Goal: Transaction & Acquisition: Obtain resource

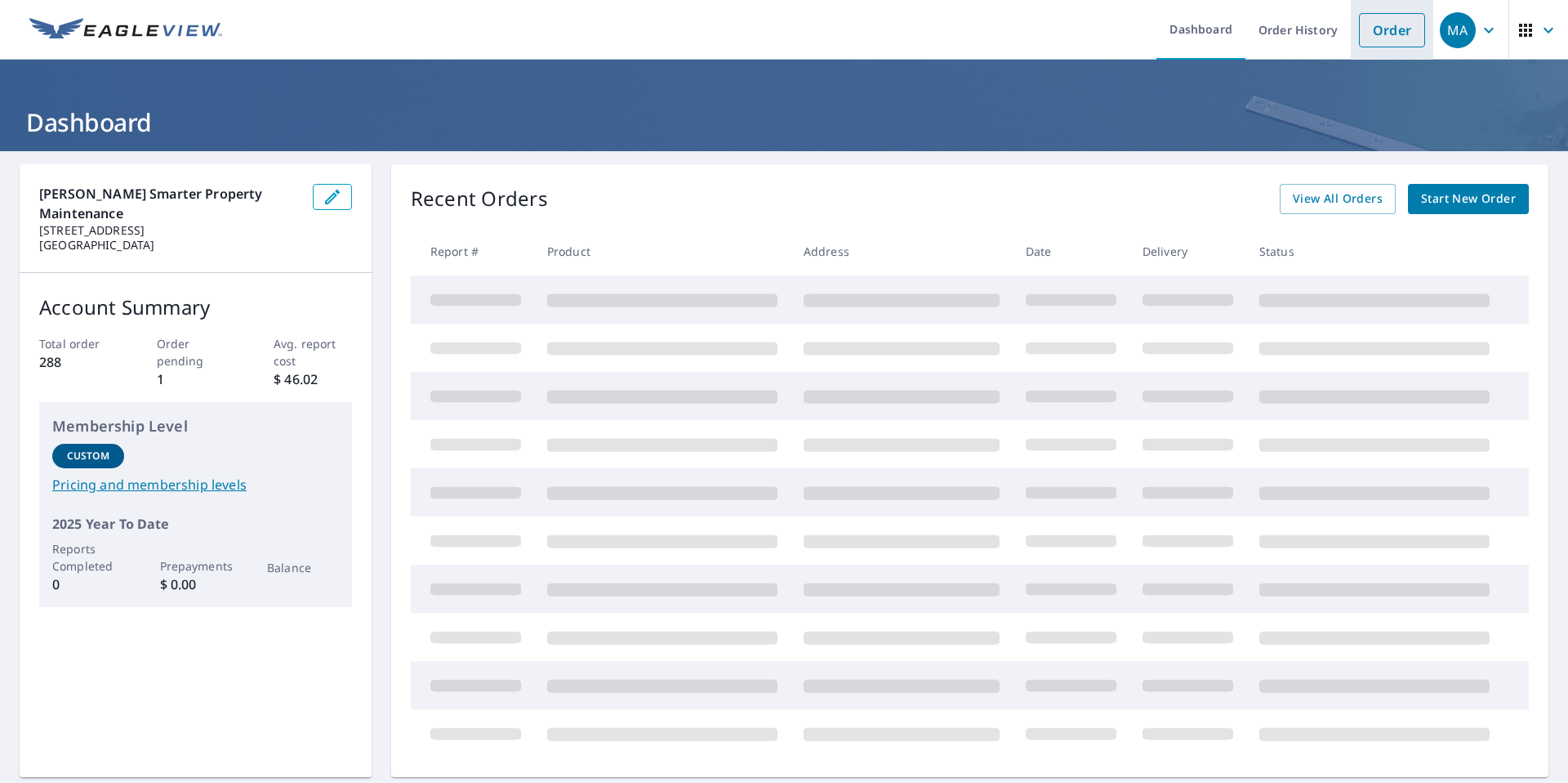
click at [1371, 42] on link "Order" at bounding box center [1392, 29] width 66 height 34
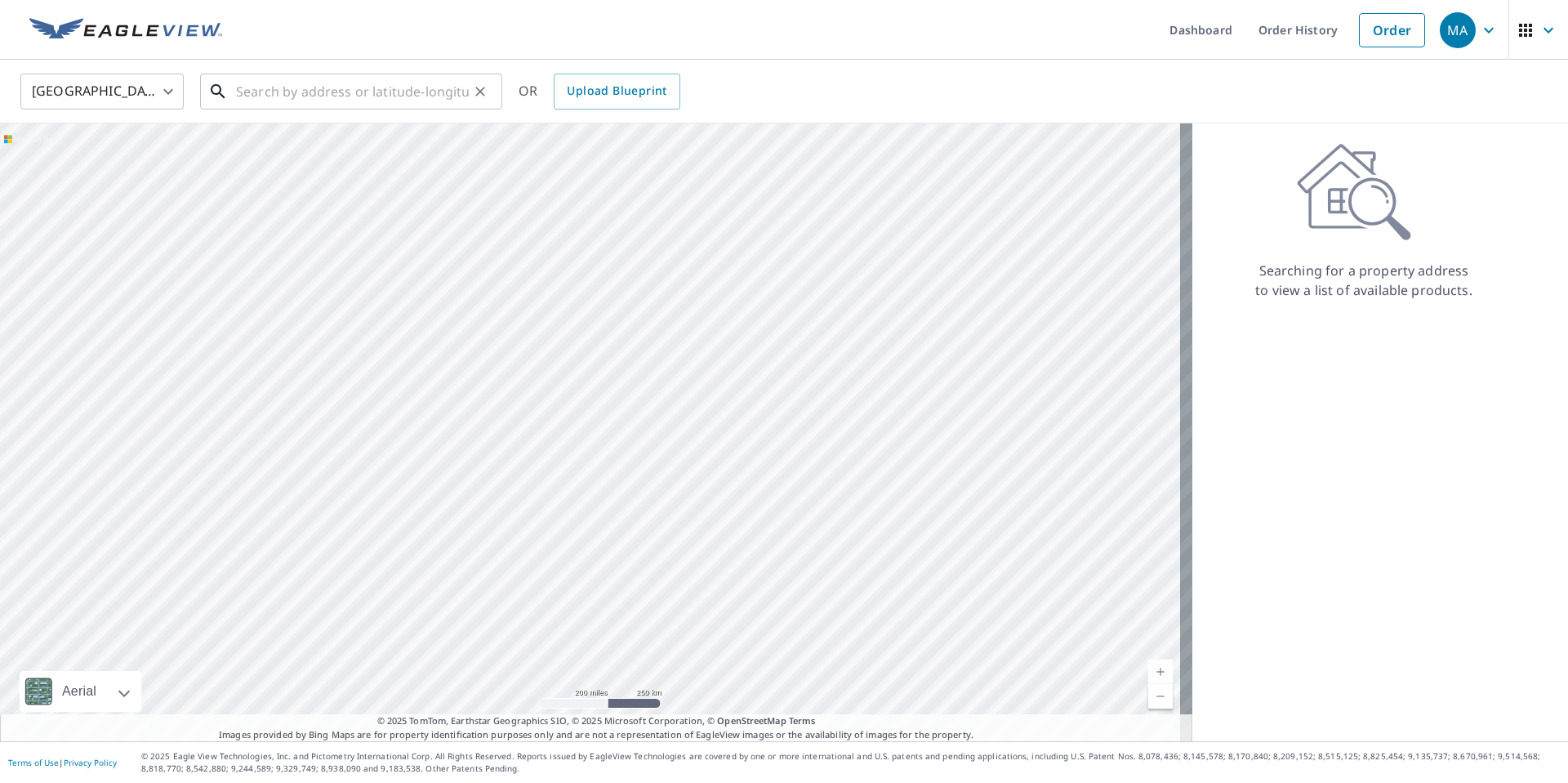
click at [389, 100] on input "text" at bounding box center [352, 91] width 233 height 46
click at [388, 100] on input "text" at bounding box center [352, 91] width 233 height 46
type input "√"
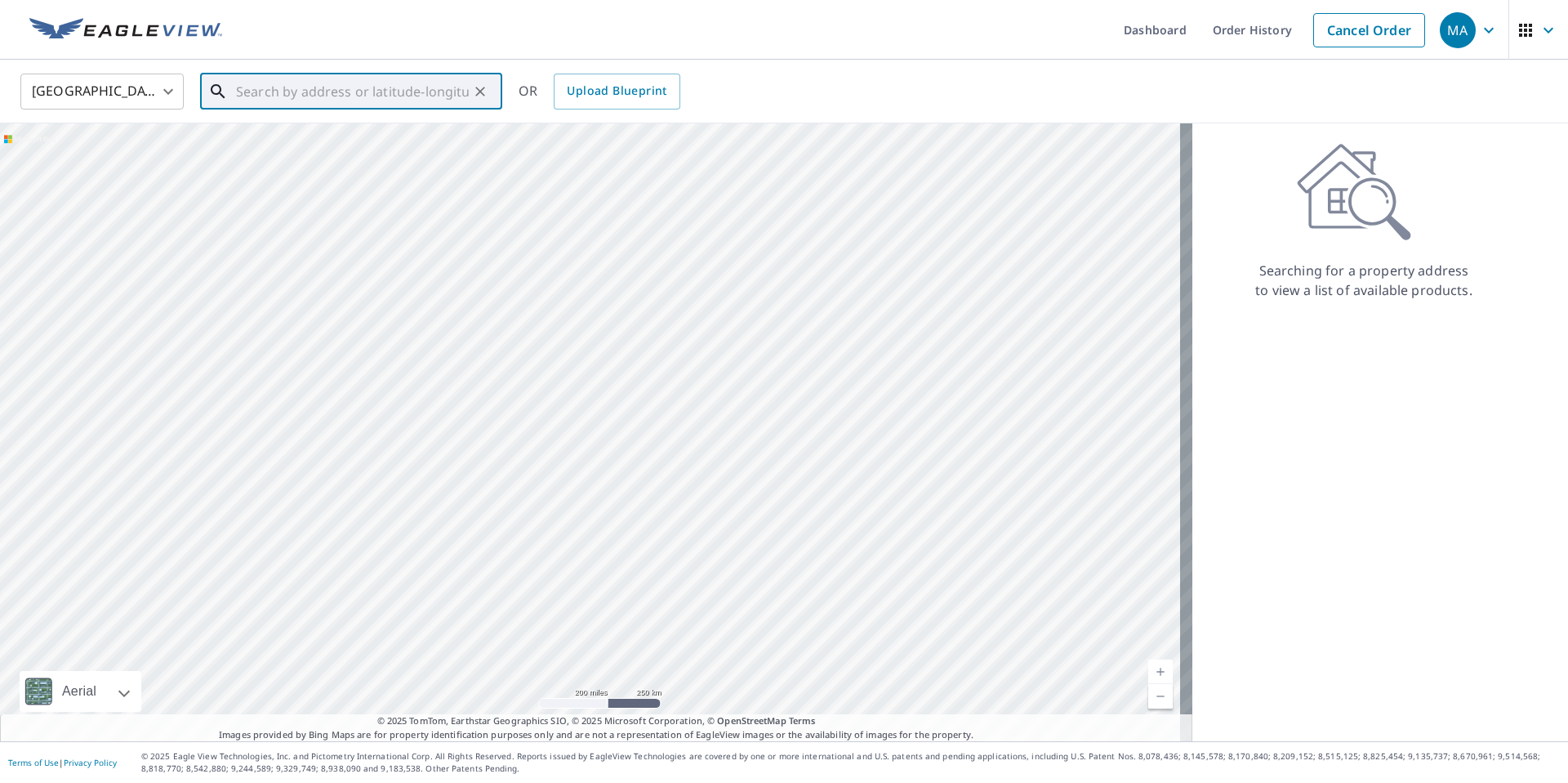
paste input "[STREET_ADDRESS]"
click at [342, 130] on span "[STREET_ADDRESS]" at bounding box center [361, 139] width 256 height 19
type input "[STREET_ADDRESS]"
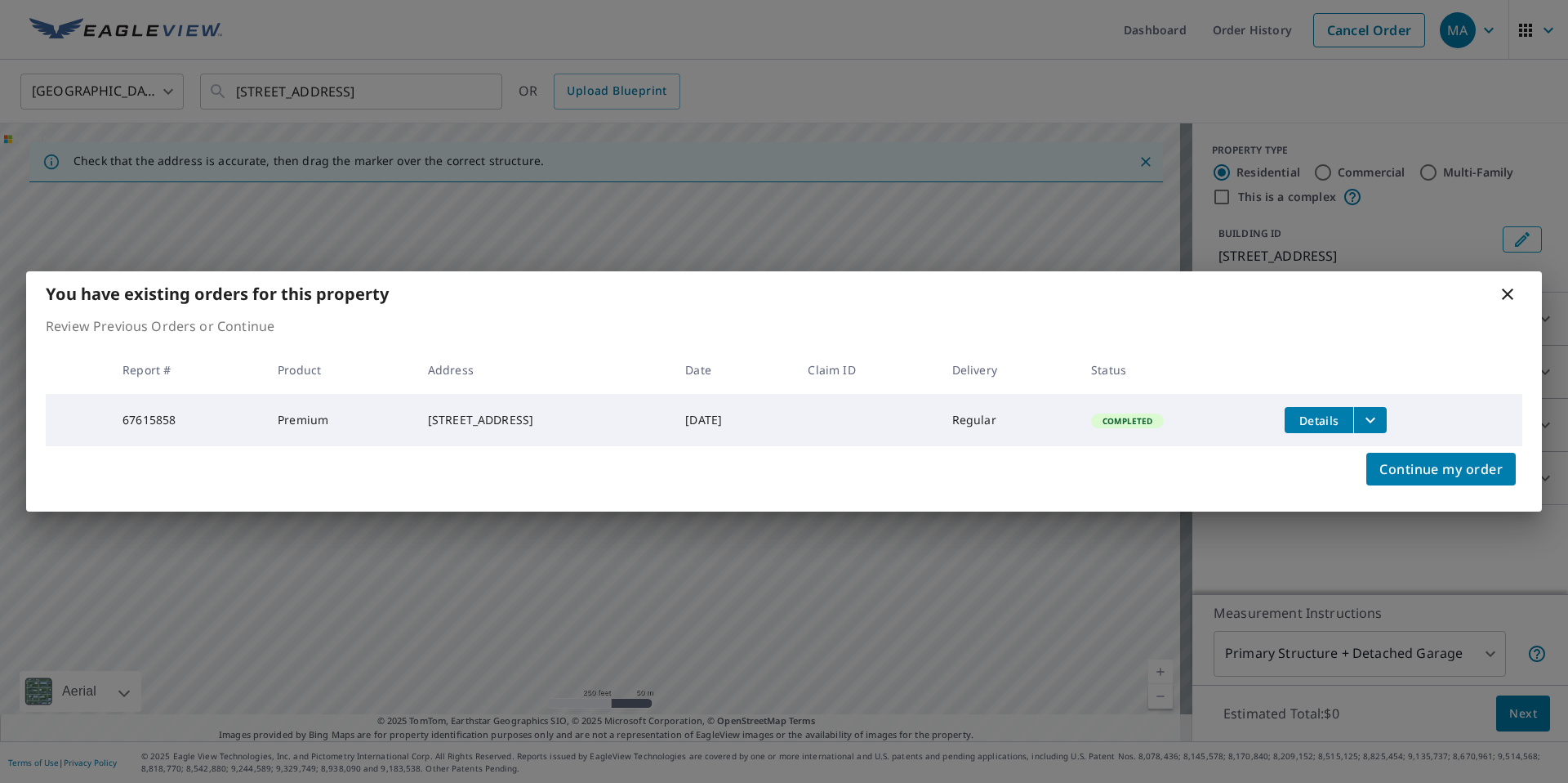
click at [1381, 411] on icon "filesDropdownBtn-67615858" at bounding box center [1371, 420] width 19 height 19
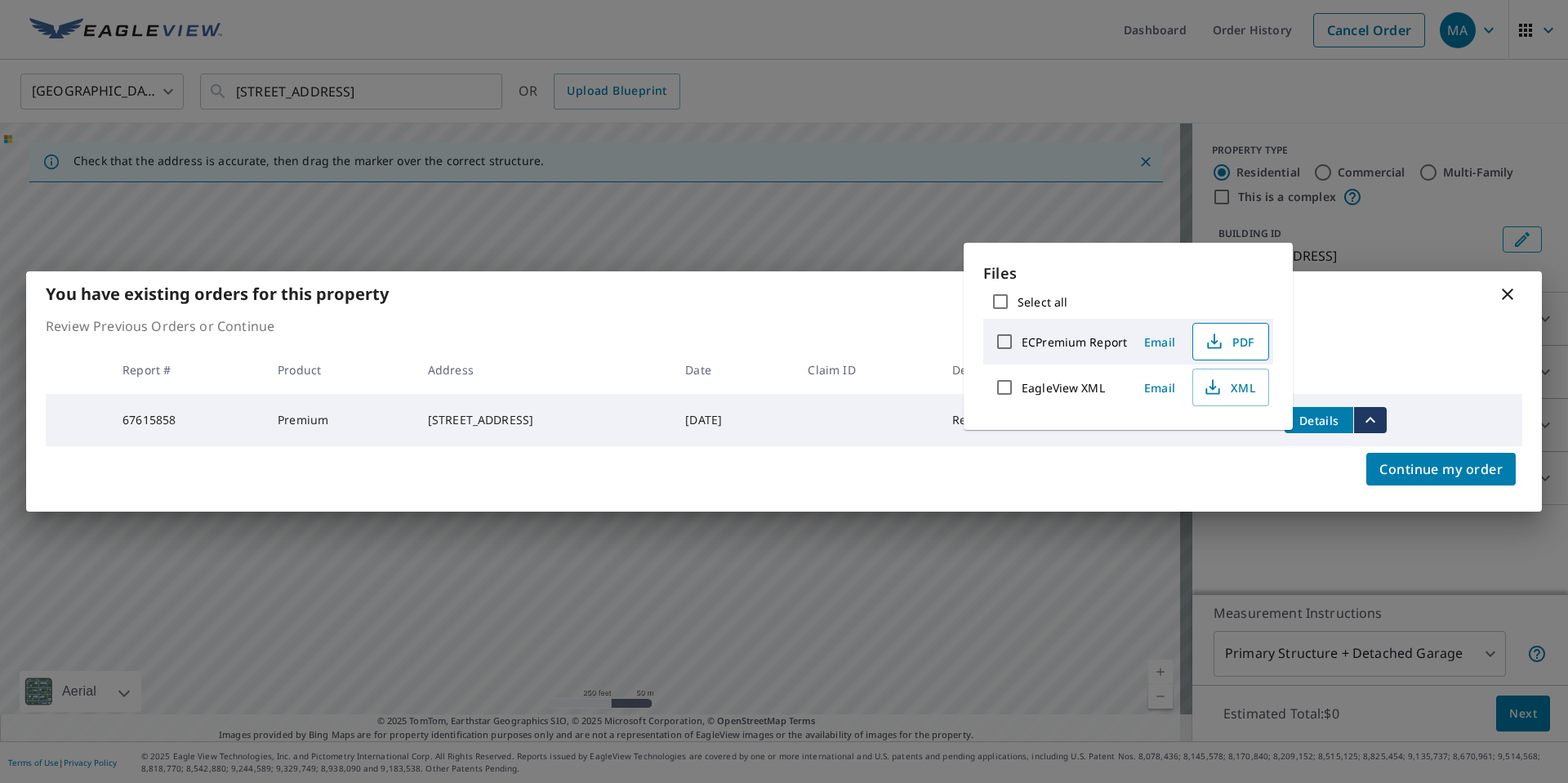
click at [1234, 344] on span "PDF" at bounding box center [1229, 342] width 52 height 19
